Goal: Navigation & Orientation: Find specific page/section

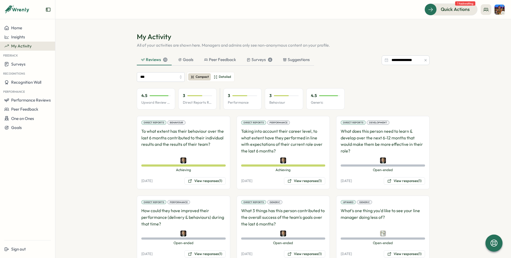
click at [290, 99] on div "3 Behaviour" at bounding box center [284, 98] width 38 height 21
click at [280, 96] on div at bounding box center [281, 95] width 15 height 1
click at [272, 95] on div "3" at bounding box center [284, 96] width 29 height 6
click at [271, 95] on div "3" at bounding box center [284, 96] width 29 height 6
click at [311, 100] on p "Generic" at bounding box center [325, 102] width 29 height 5
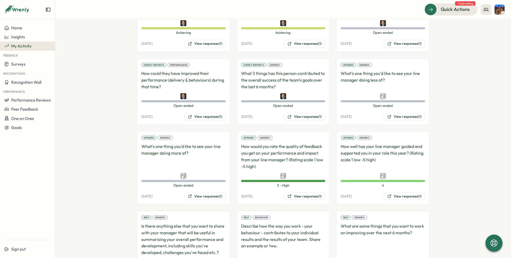
scroll to position [24, 0]
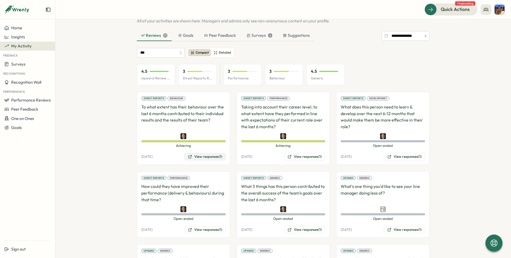
click at [199, 156] on button "View responses (1)" at bounding box center [205, 156] width 41 height 7
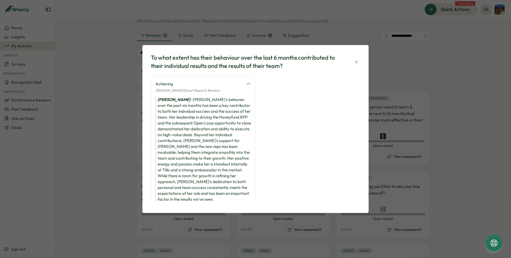
click at [248, 84] on icon at bounding box center [248, 84] width 3 height 2
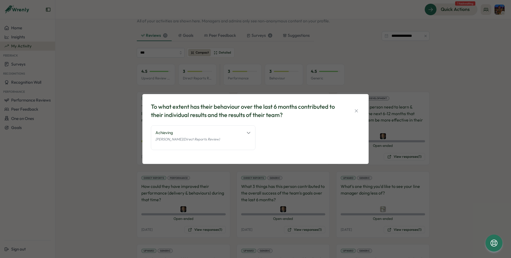
click at [247, 131] on icon at bounding box center [248, 132] width 5 height 5
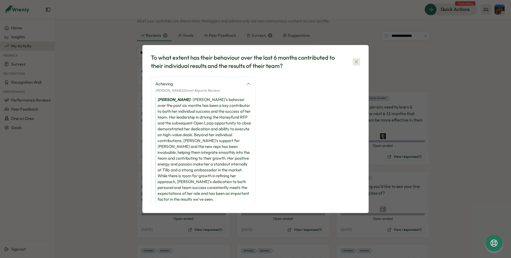
click at [356, 60] on icon "button" at bounding box center [356, 61] width 5 height 5
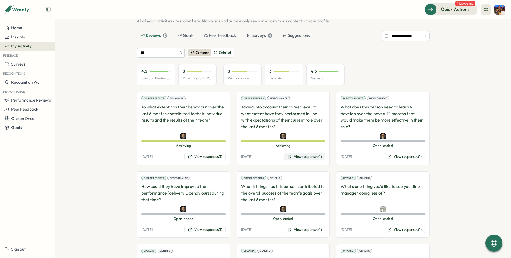
click at [299, 157] on button "View responses (1)" at bounding box center [304, 156] width 41 height 7
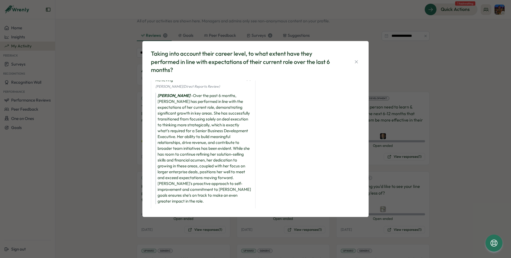
scroll to position [10, 0]
click at [356, 63] on icon "button" at bounding box center [356, 61] width 5 height 5
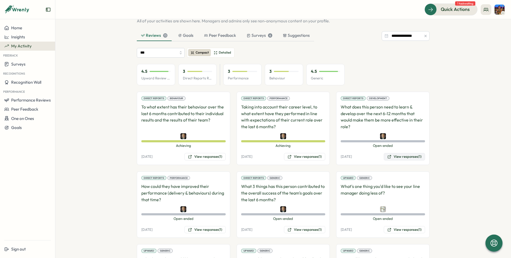
click at [398, 157] on button "View responses (1)" at bounding box center [404, 156] width 41 height 7
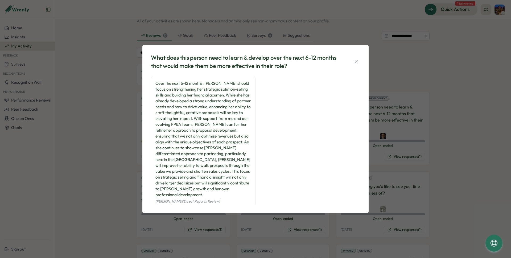
scroll to position [0, 0]
click at [354, 60] on icon "button" at bounding box center [356, 61] width 5 height 5
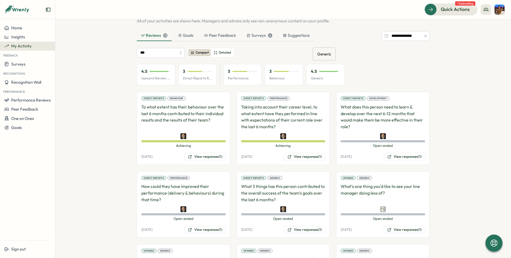
click at [315, 74] on p "4.5" at bounding box center [314, 71] width 6 height 6
click at [224, 52] on span "Detailed" at bounding box center [225, 52] width 12 height 5
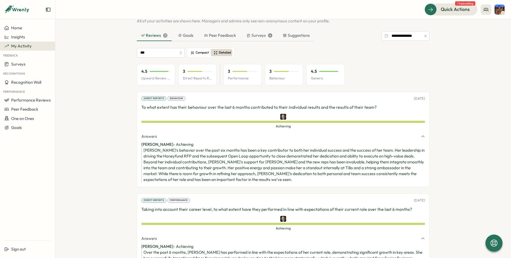
click at [197, 51] on span "Compact" at bounding box center [202, 52] width 13 height 5
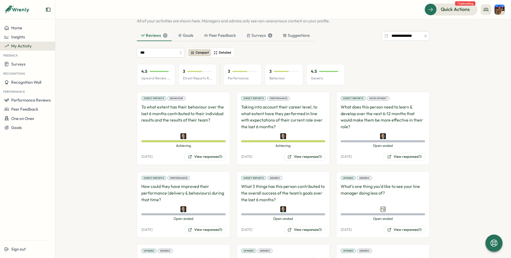
click at [224, 50] on span "Detailed" at bounding box center [225, 52] width 12 height 5
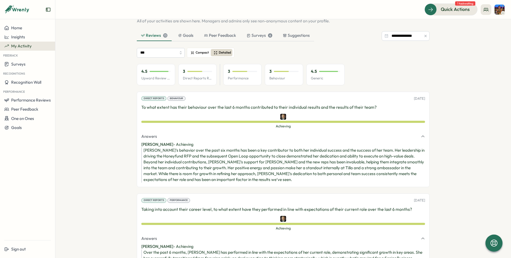
click at [197, 50] on span "Compact" at bounding box center [202, 52] width 13 height 5
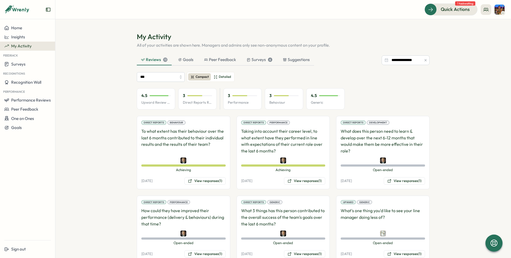
click at [33, 42] on button "My Activity" at bounding box center [27, 46] width 55 height 9
click at [28, 46] on span "My Activity" at bounding box center [21, 45] width 21 height 5
click at [28, 85] on button "Recognition Wall" at bounding box center [27, 82] width 55 height 9
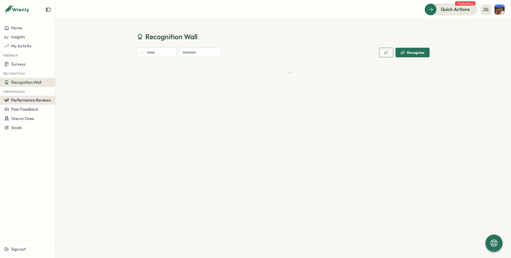
click at [32, 98] on span "Performance Reviews" at bounding box center [31, 99] width 40 height 5
click at [30, 100] on span "Performance Reviews" at bounding box center [31, 99] width 40 height 5
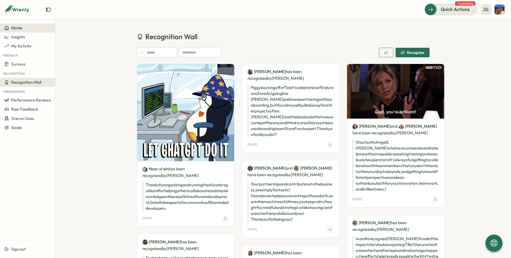
click at [17, 27] on span "Home" at bounding box center [16, 27] width 11 height 5
